Goal: Task Accomplishment & Management: Manage account settings

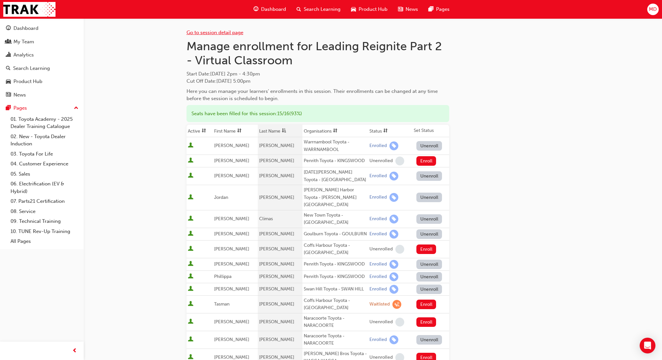
click at [211, 31] on link "Go to session detail page" at bounding box center [215, 33] width 57 height 6
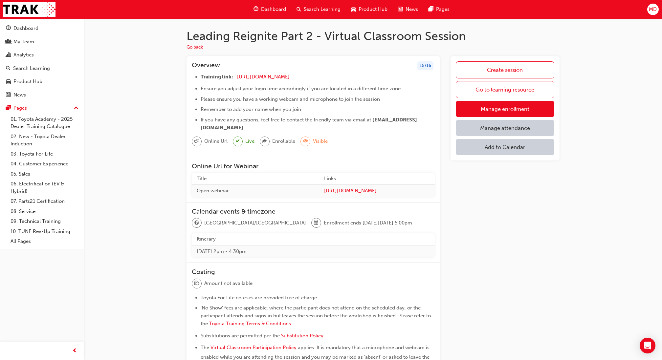
click at [53, 74] on button "Dashboard My Team Analytics Search Learning Product Hub News Pages" at bounding box center [42, 61] width 79 height 81
click at [44, 66] on div "Search Learning" at bounding box center [31, 69] width 37 height 8
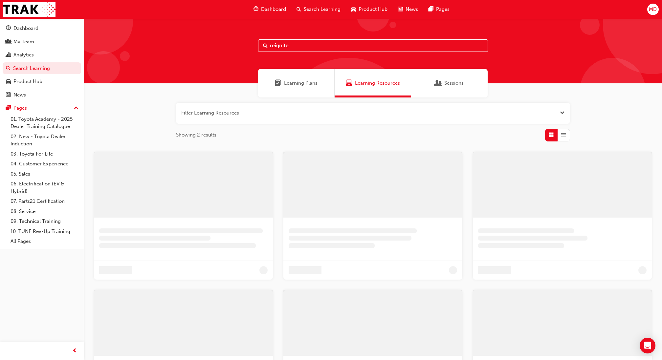
click at [301, 42] on input "reignite" at bounding box center [373, 45] width 230 height 12
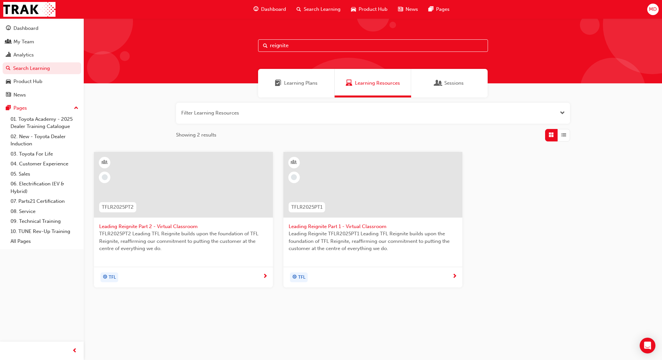
click at [165, 189] on div at bounding box center [183, 185] width 179 height 66
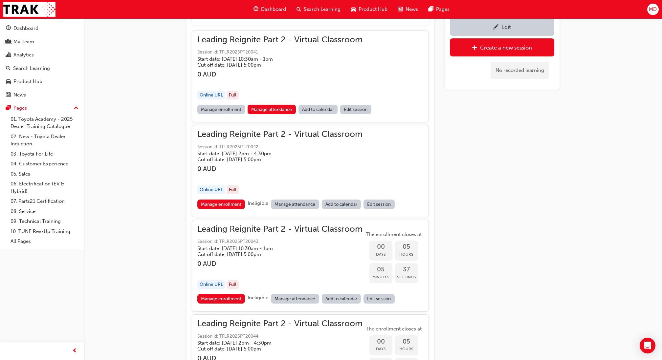
scroll to position [474, 0]
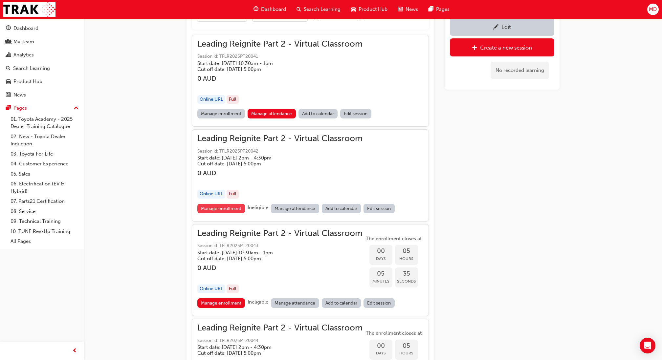
click at [217, 207] on link "Manage enrollment" at bounding box center [221, 209] width 48 height 10
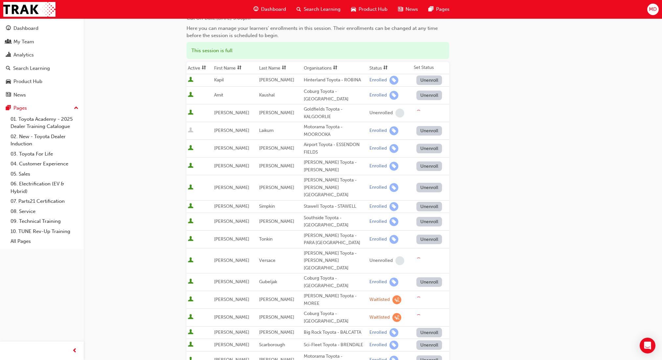
scroll to position [78, 0]
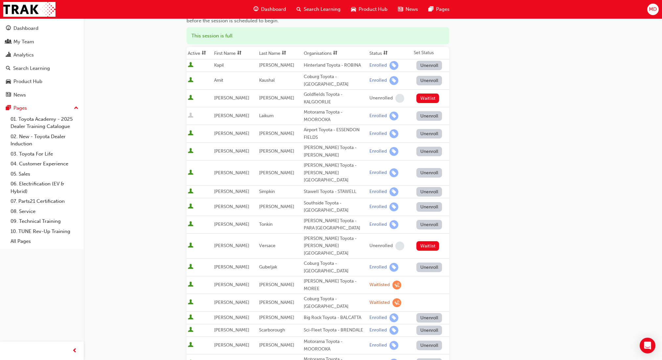
click at [282, 51] on span "sorting-icon" at bounding box center [284, 54] width 5 height 6
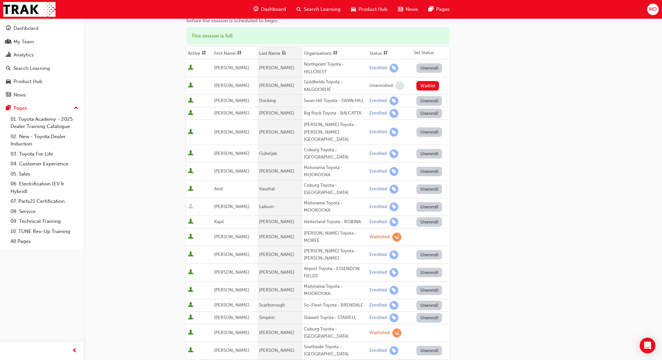
scroll to position [226, 0]
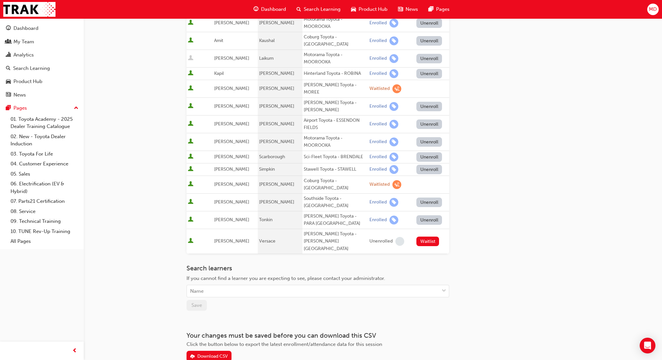
click at [427, 216] on button "Unenroll" at bounding box center [430, 221] width 26 height 10
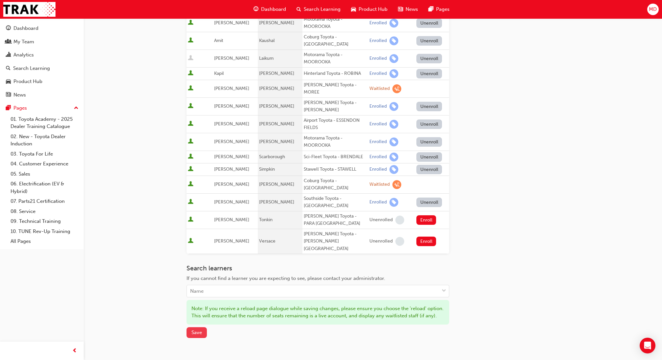
click at [199, 330] on span "Save" at bounding box center [197, 333] width 11 height 6
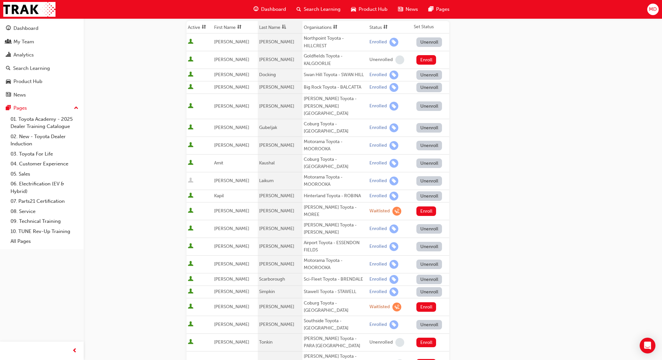
scroll to position [0, 0]
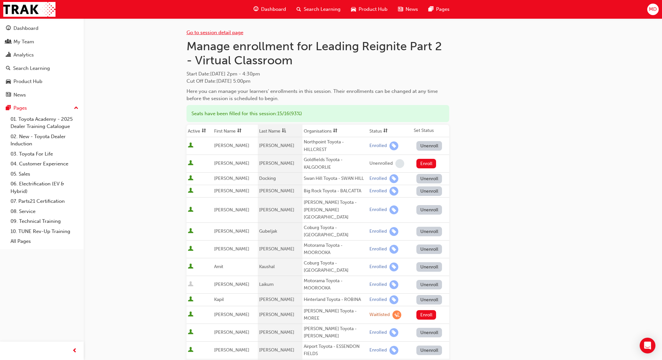
click at [216, 30] on link "Go to session detail page" at bounding box center [215, 33] width 57 height 6
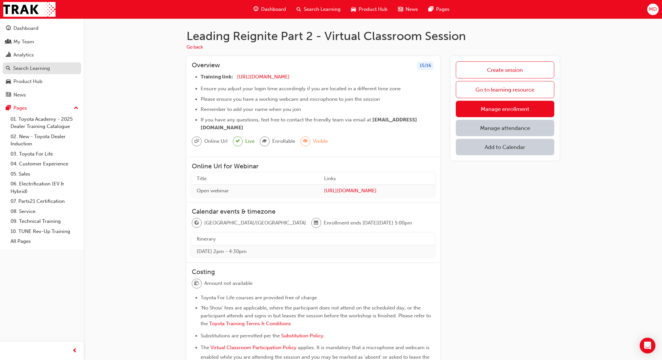
click at [31, 70] on div "Search Learning" at bounding box center [31, 69] width 37 height 8
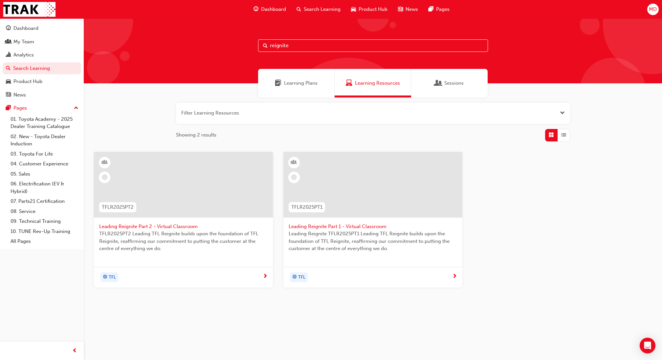
click at [199, 191] on div at bounding box center [183, 185] width 179 height 66
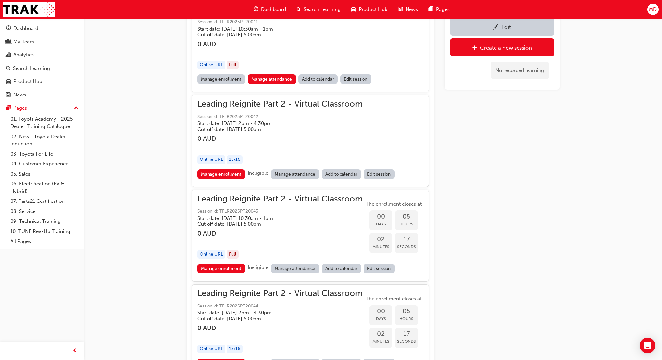
scroll to position [2894, 0]
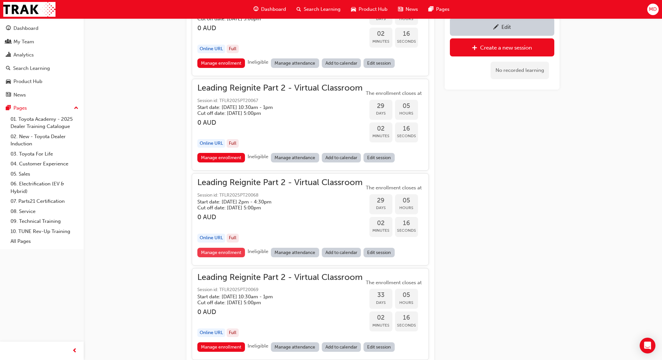
click at [227, 248] on link "Manage enrollment" at bounding box center [221, 253] width 48 height 10
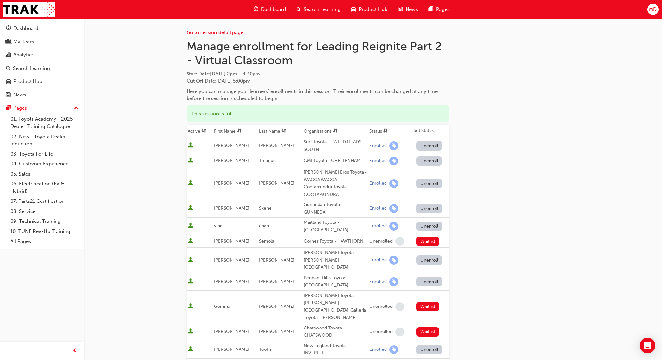
scroll to position [58, 0]
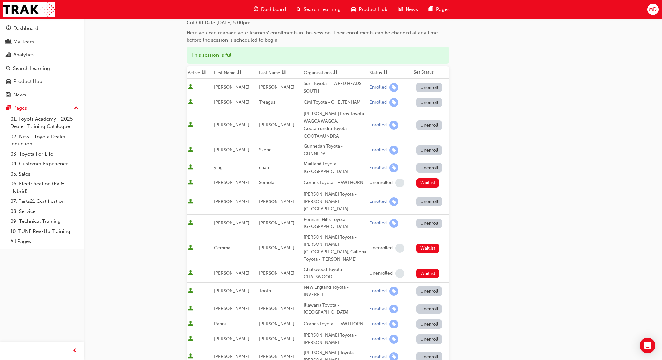
click at [283, 71] on span "sorting-icon" at bounding box center [284, 73] width 5 height 6
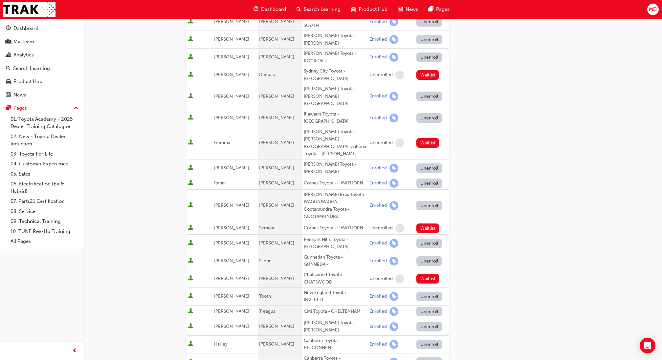
scroll to position [114, 0]
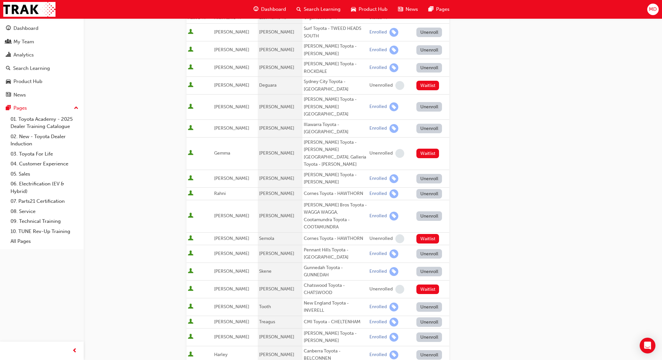
click at [433, 102] on button "Unenroll" at bounding box center [430, 107] width 26 height 10
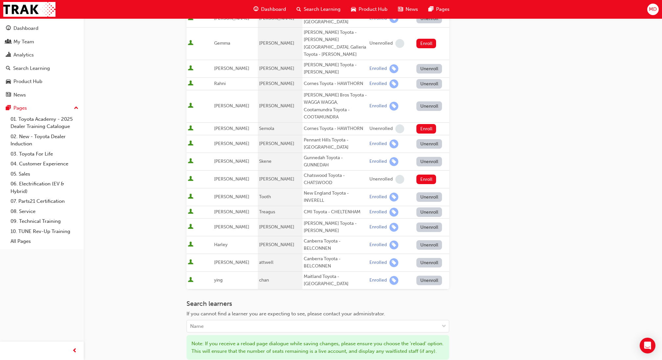
scroll to position [225, 0]
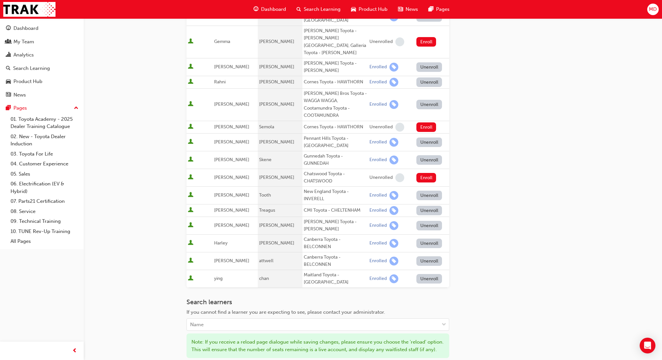
click at [232, 299] on div "Search learners If you cannot find a learner you are expecting to see, please c…" at bounding box center [318, 315] width 263 height 33
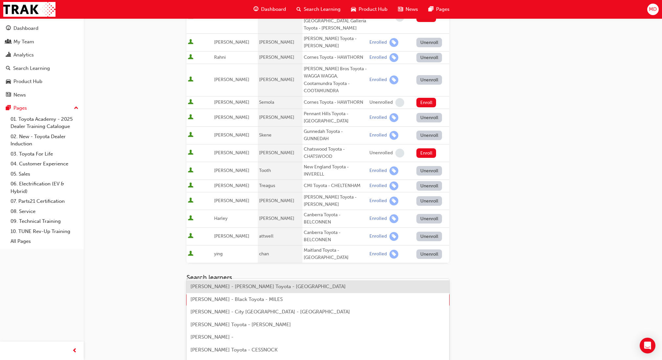
type input "vers"
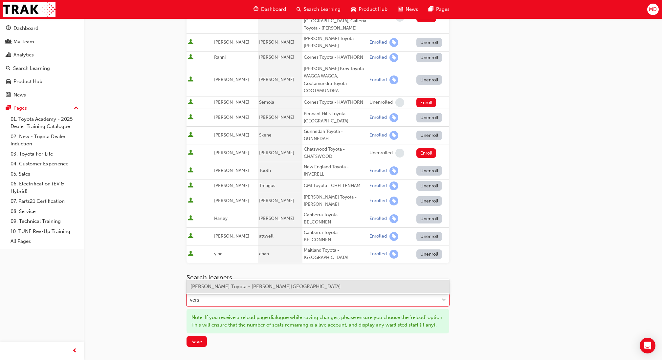
click at [267, 287] on span "Kylie Versace - Scarboro Toyota - OSBORNE PARK" at bounding box center [266, 287] width 150 height 6
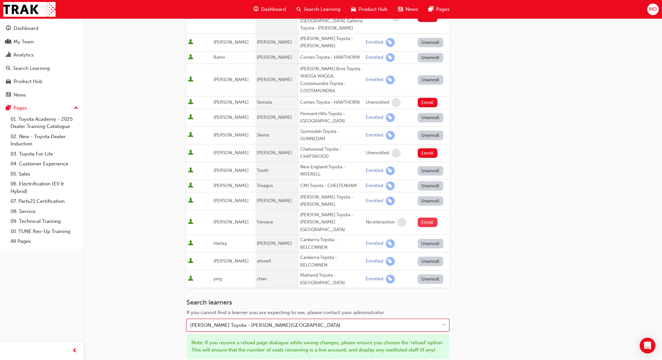
click at [433, 218] on button "Enroll" at bounding box center [428, 223] width 20 height 10
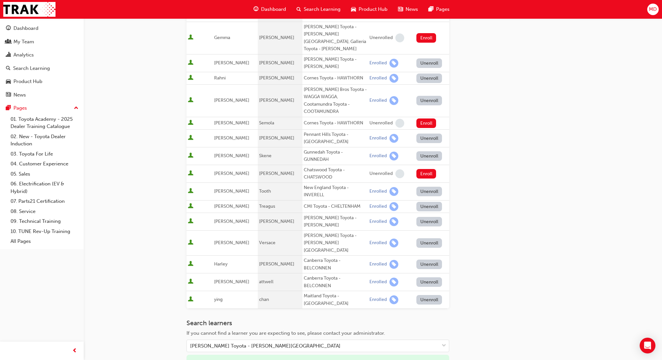
scroll to position [236, 0]
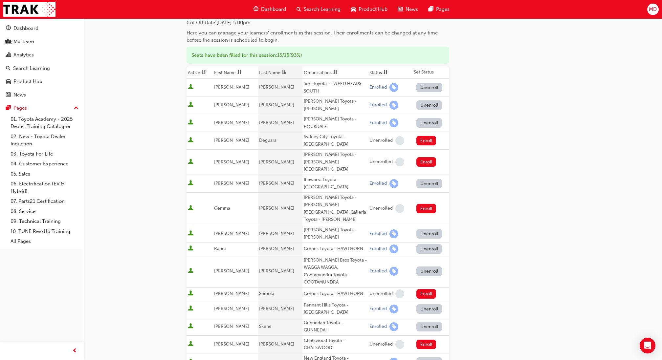
scroll to position [20, 0]
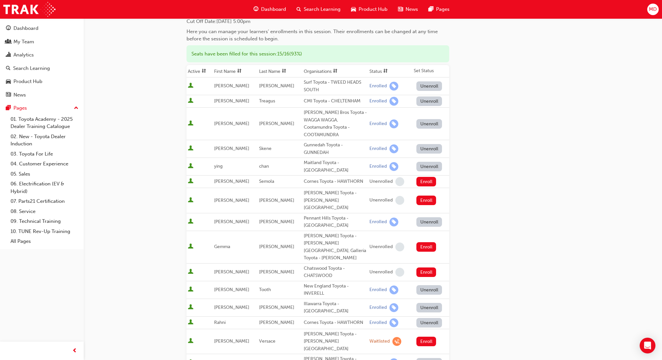
scroll to position [81, 0]
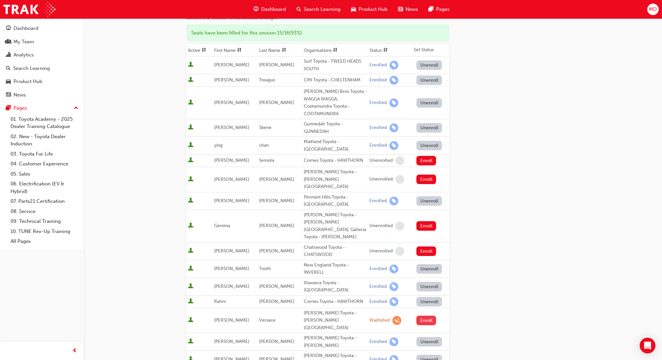
click at [425, 316] on button "Enroll" at bounding box center [427, 321] width 20 height 10
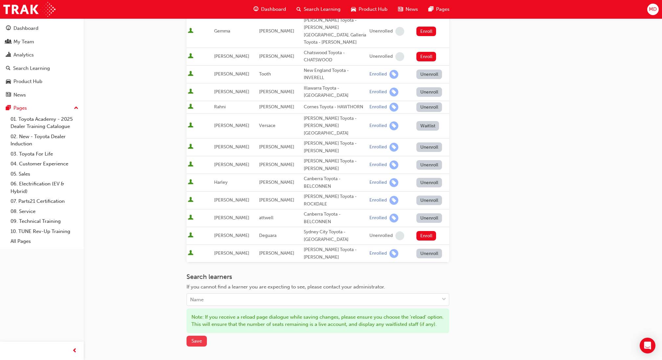
scroll to position [277, 0]
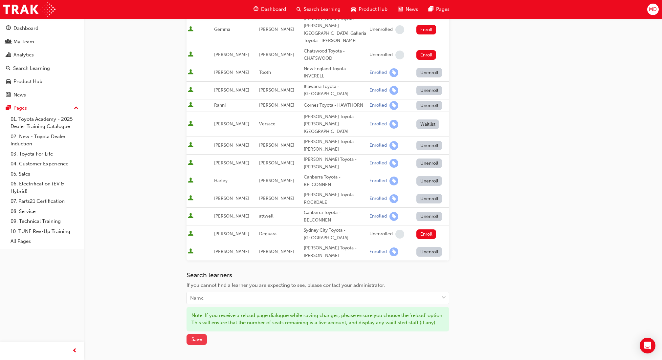
click at [199, 337] on span "Save" at bounding box center [197, 340] width 11 height 6
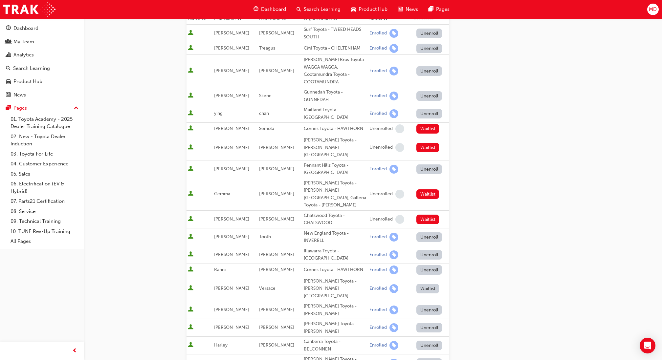
scroll to position [10, 0]
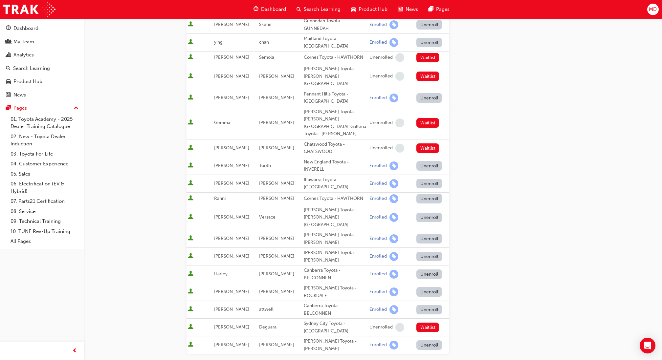
scroll to position [195, 0]
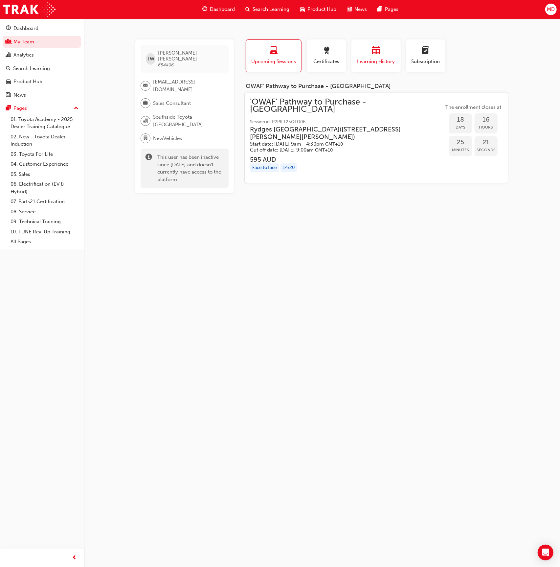
click at [373, 56] on span "calendar-icon" at bounding box center [376, 51] width 8 height 9
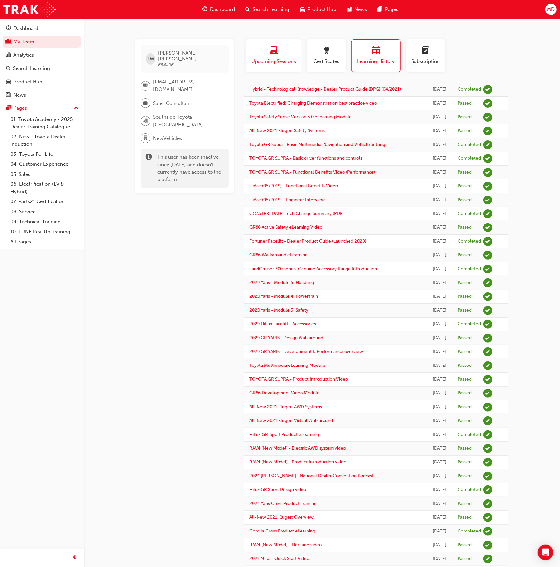
click at [271, 50] on span "laptop-icon" at bounding box center [274, 51] width 8 height 9
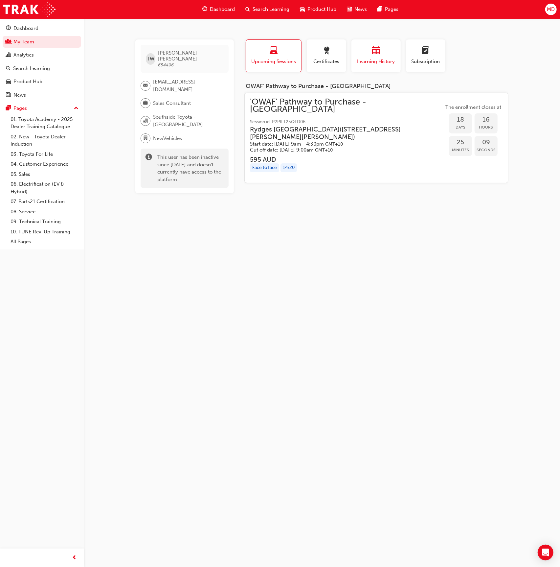
click at [373, 50] on span "calendar-icon" at bounding box center [376, 51] width 8 height 9
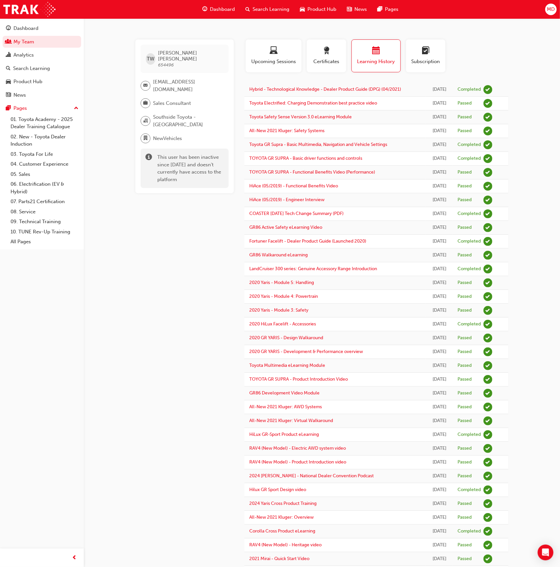
scroll to position [268, 0]
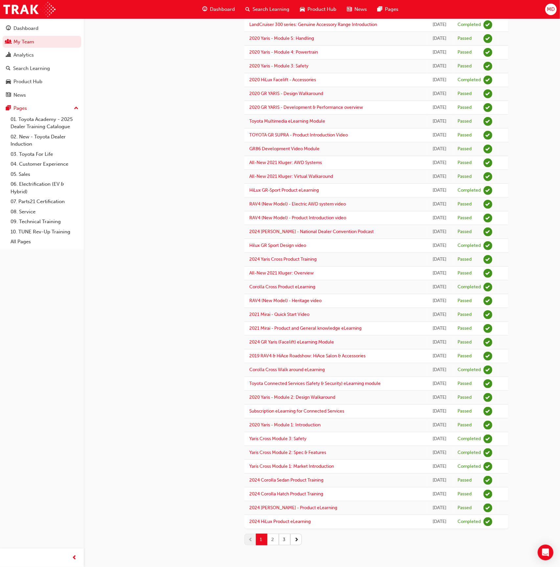
click at [274, 539] on button "2" at bounding box center [272, 539] width 11 height 11
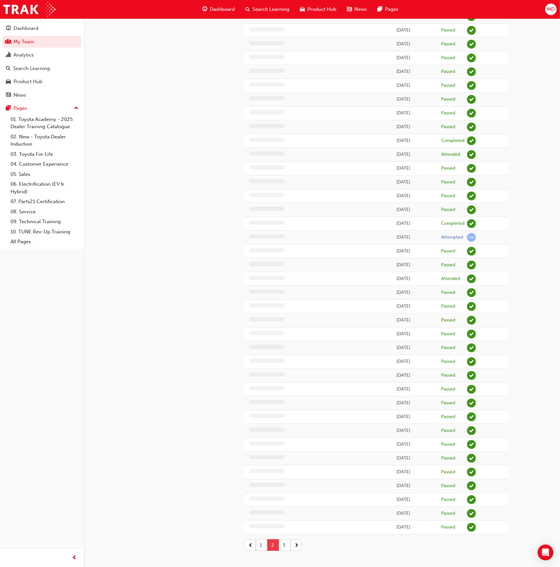
scroll to position [262, 0]
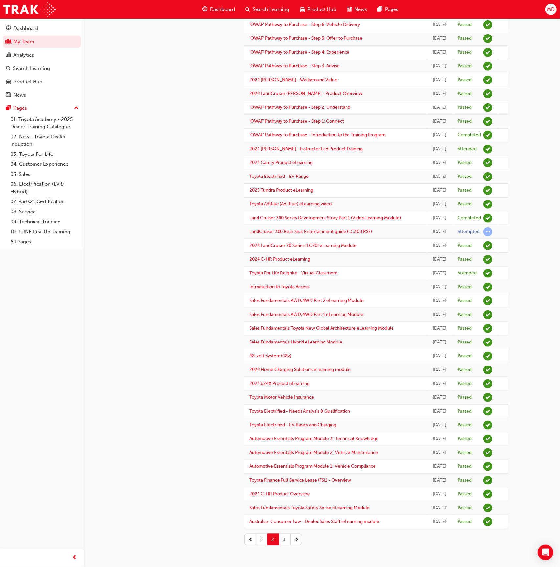
click at [285, 540] on button "3" at bounding box center [284, 539] width 11 height 11
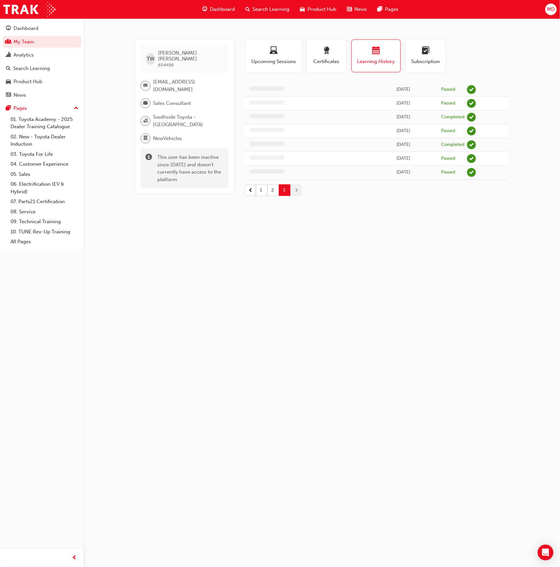
scroll to position [0, 0]
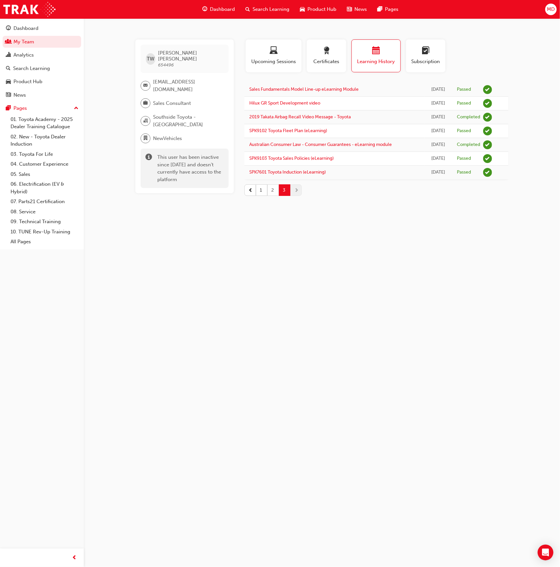
click at [273, 192] on button "2" at bounding box center [272, 189] width 11 height 11
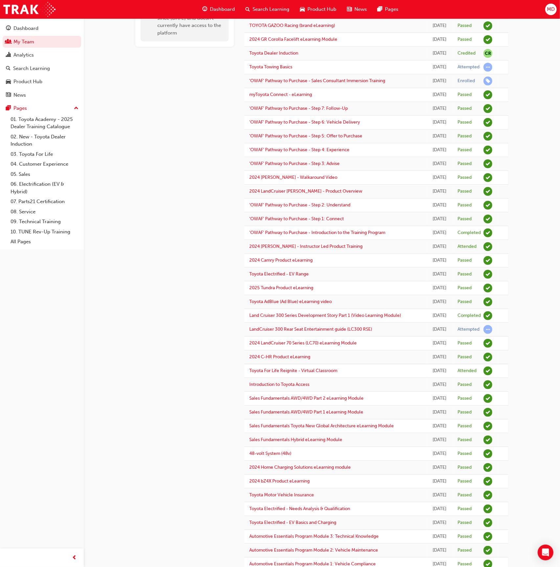
scroll to position [262, 0]
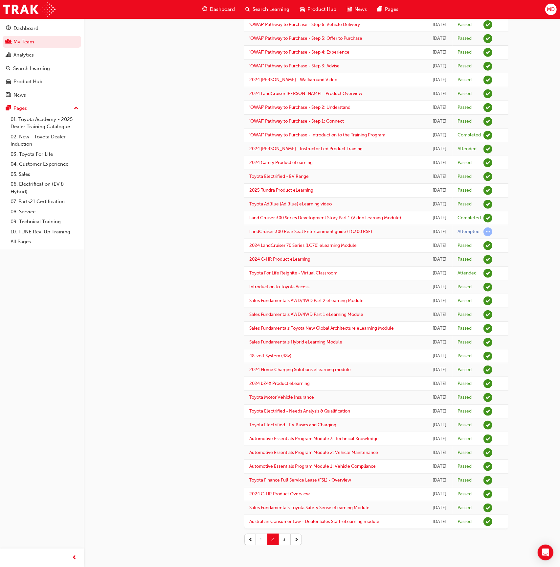
click at [264, 540] on button "1" at bounding box center [261, 539] width 11 height 11
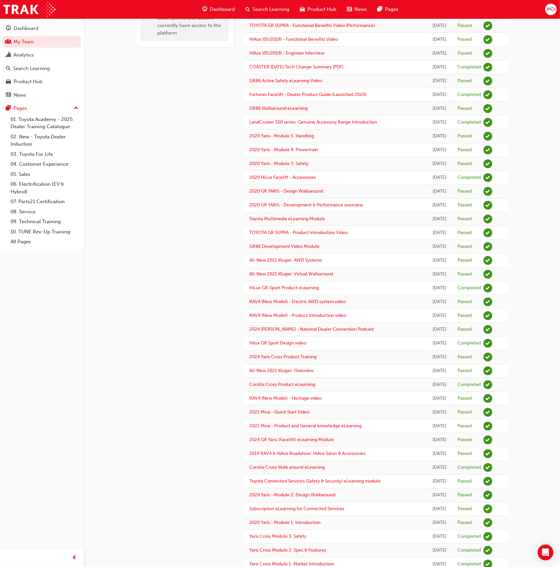
scroll to position [0, 0]
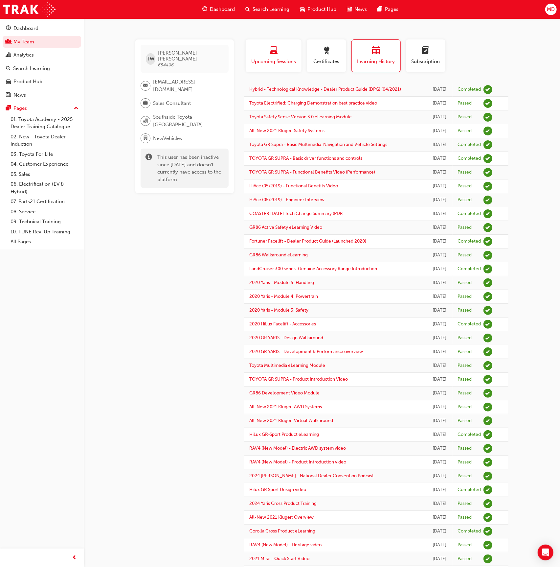
click at [276, 57] on div "Upcoming Sessions" at bounding box center [274, 56] width 46 height 19
